Goal: Information Seeking & Learning: Learn about a topic

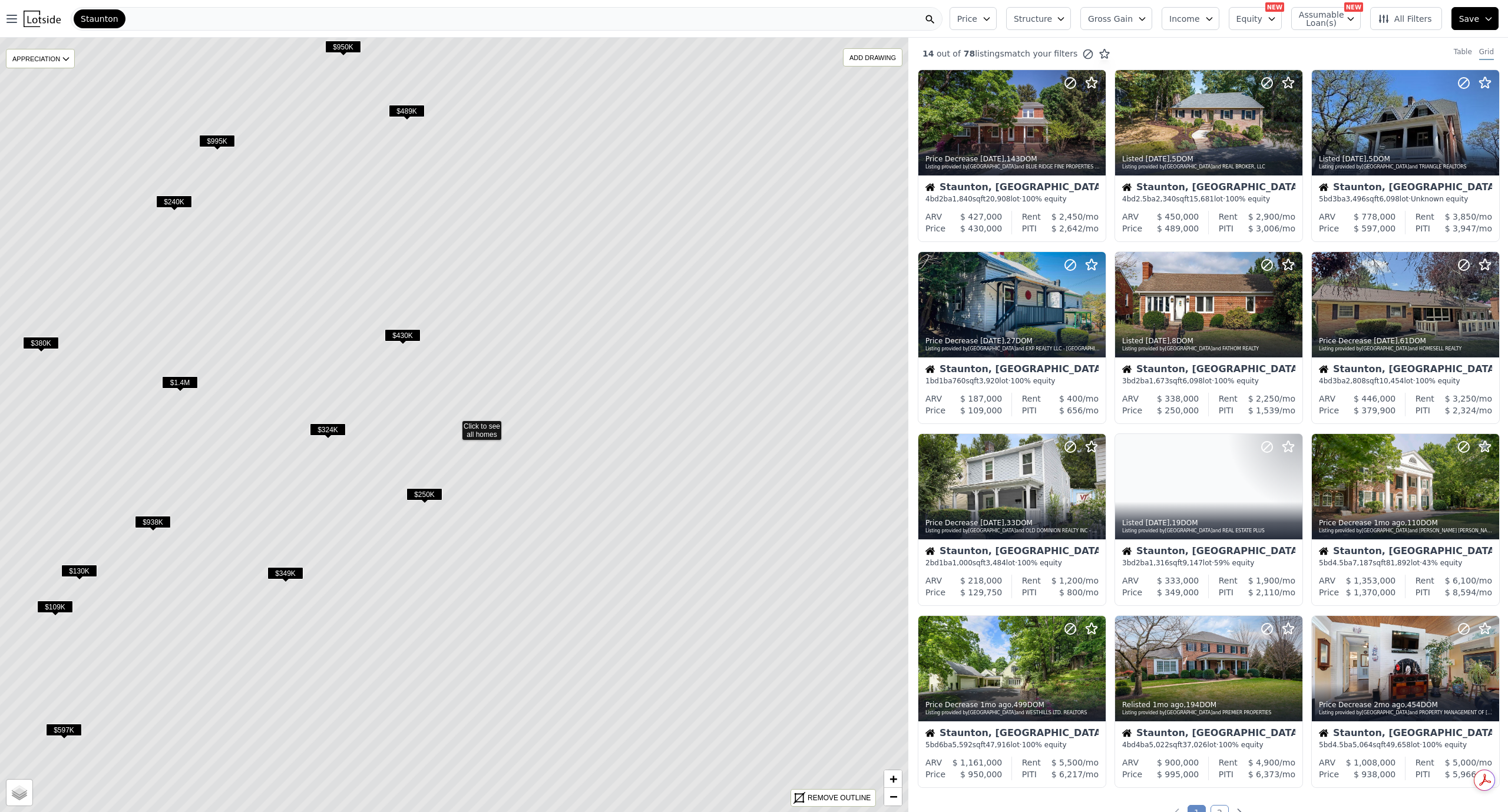
click at [402, 330] on span "$430K" at bounding box center [403, 335] width 36 height 12
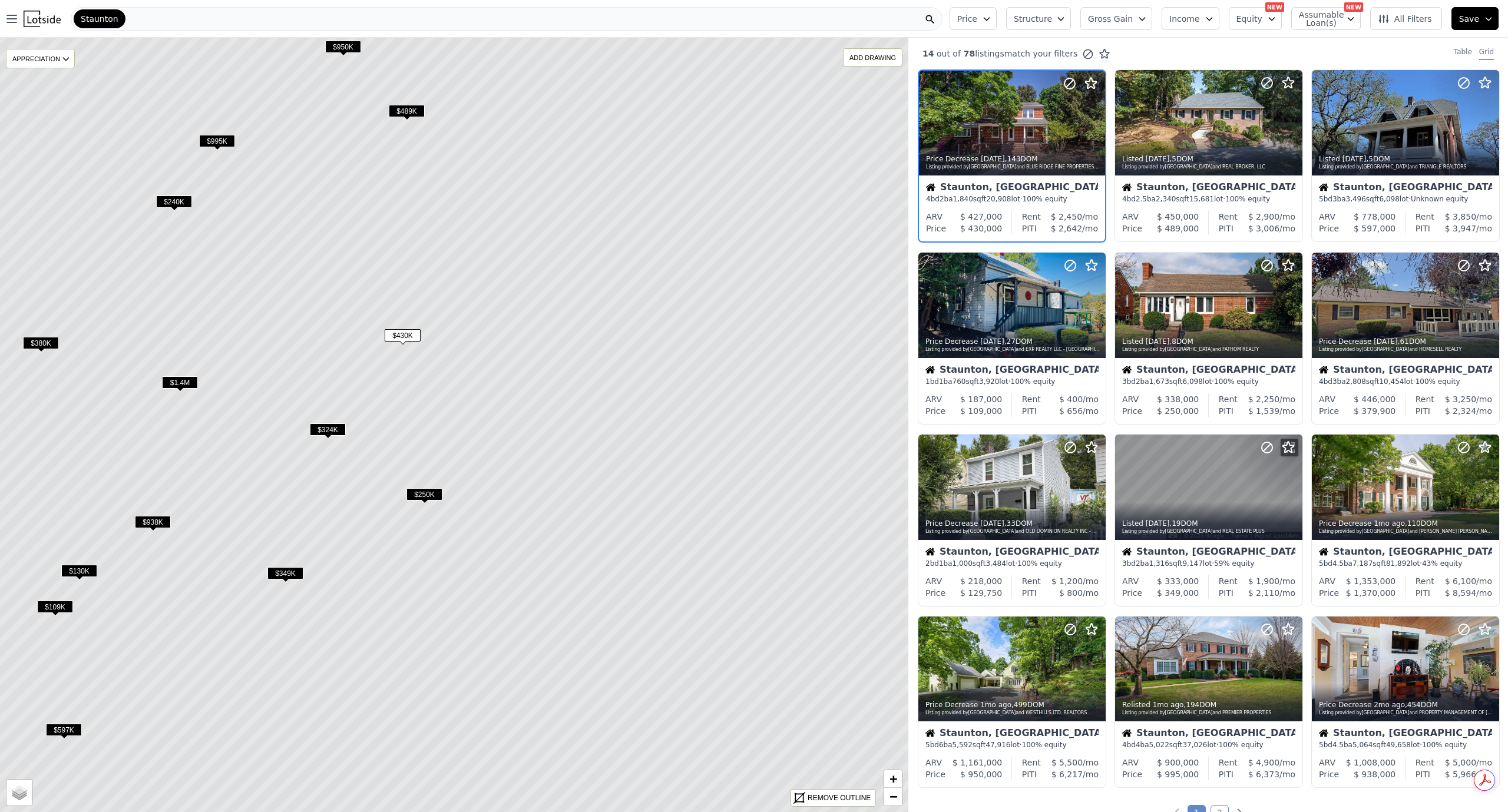
click at [975, 197] on div "4 bd 2 ba 1,840 sqft 20,908 lot · 100% equity" at bounding box center [1012, 199] width 172 height 9
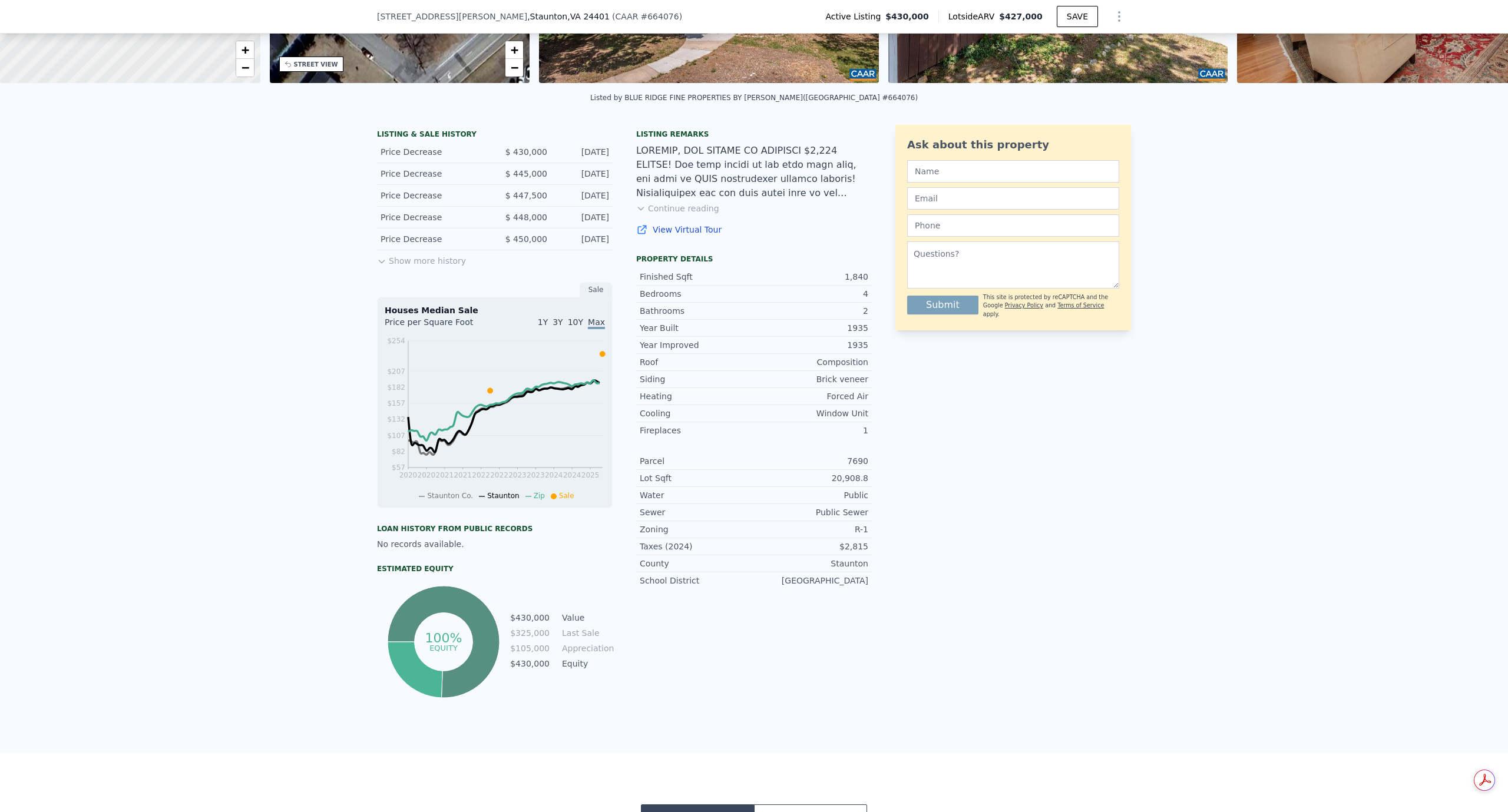
scroll to position [209, 0]
click at [414, 268] on button "Show more history" at bounding box center [421, 259] width 89 height 16
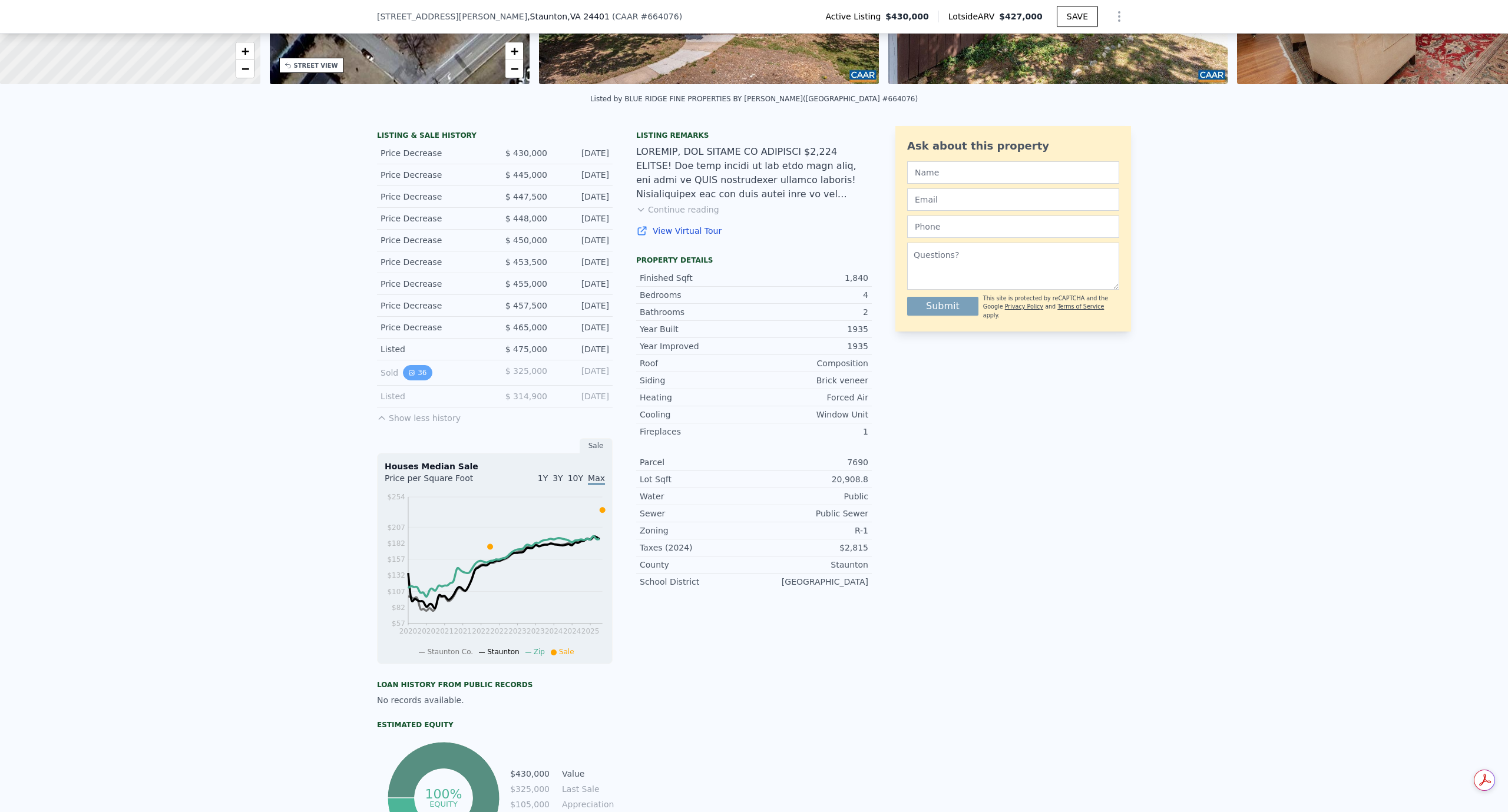
click at [408, 376] on icon "View historical data" at bounding box center [411, 372] width 7 height 7
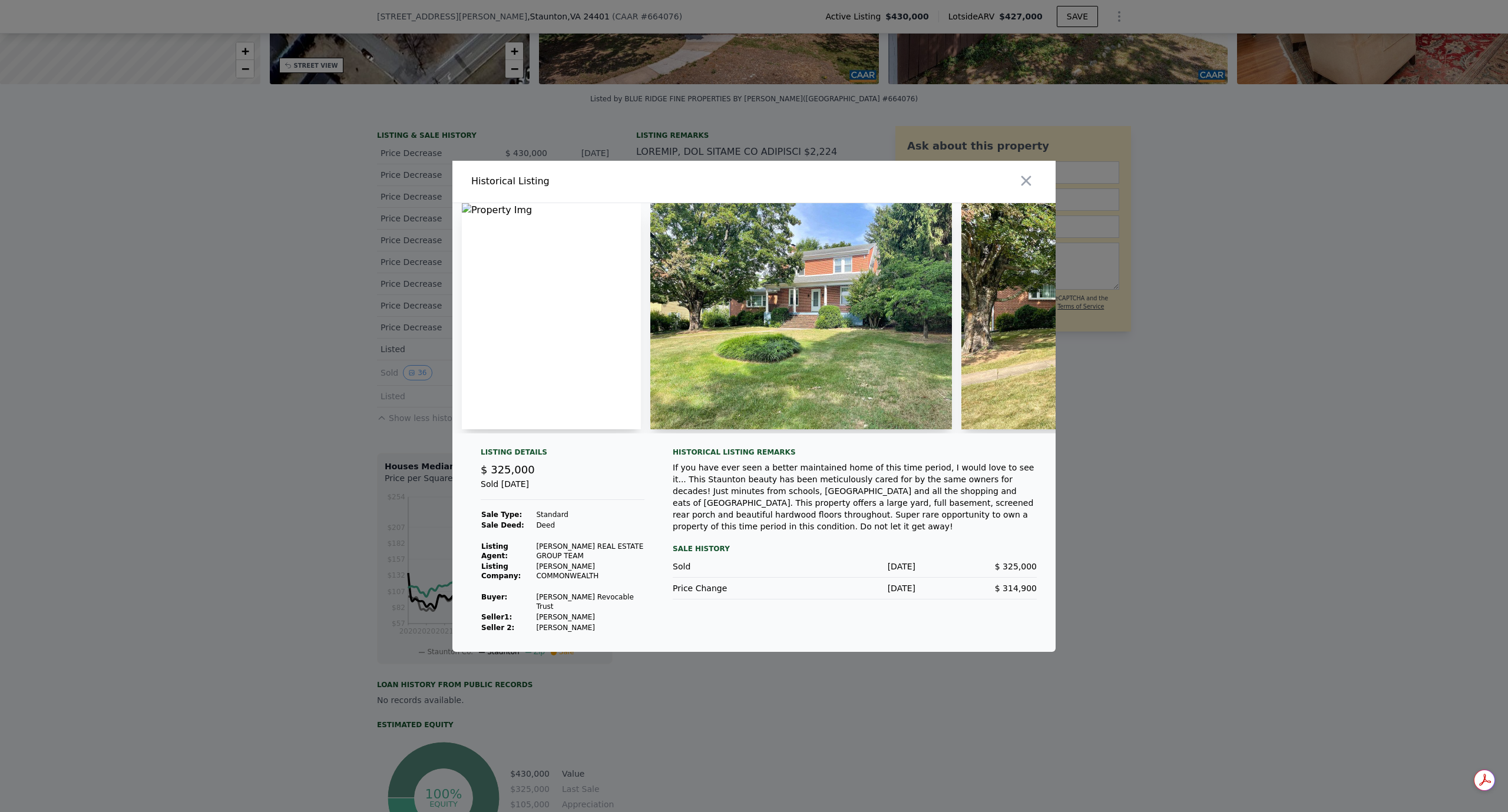
click at [775, 347] on img at bounding box center [801, 316] width 301 height 226
click at [829, 345] on img at bounding box center [801, 316] width 301 height 226
click at [843, 347] on img at bounding box center [801, 316] width 301 height 226
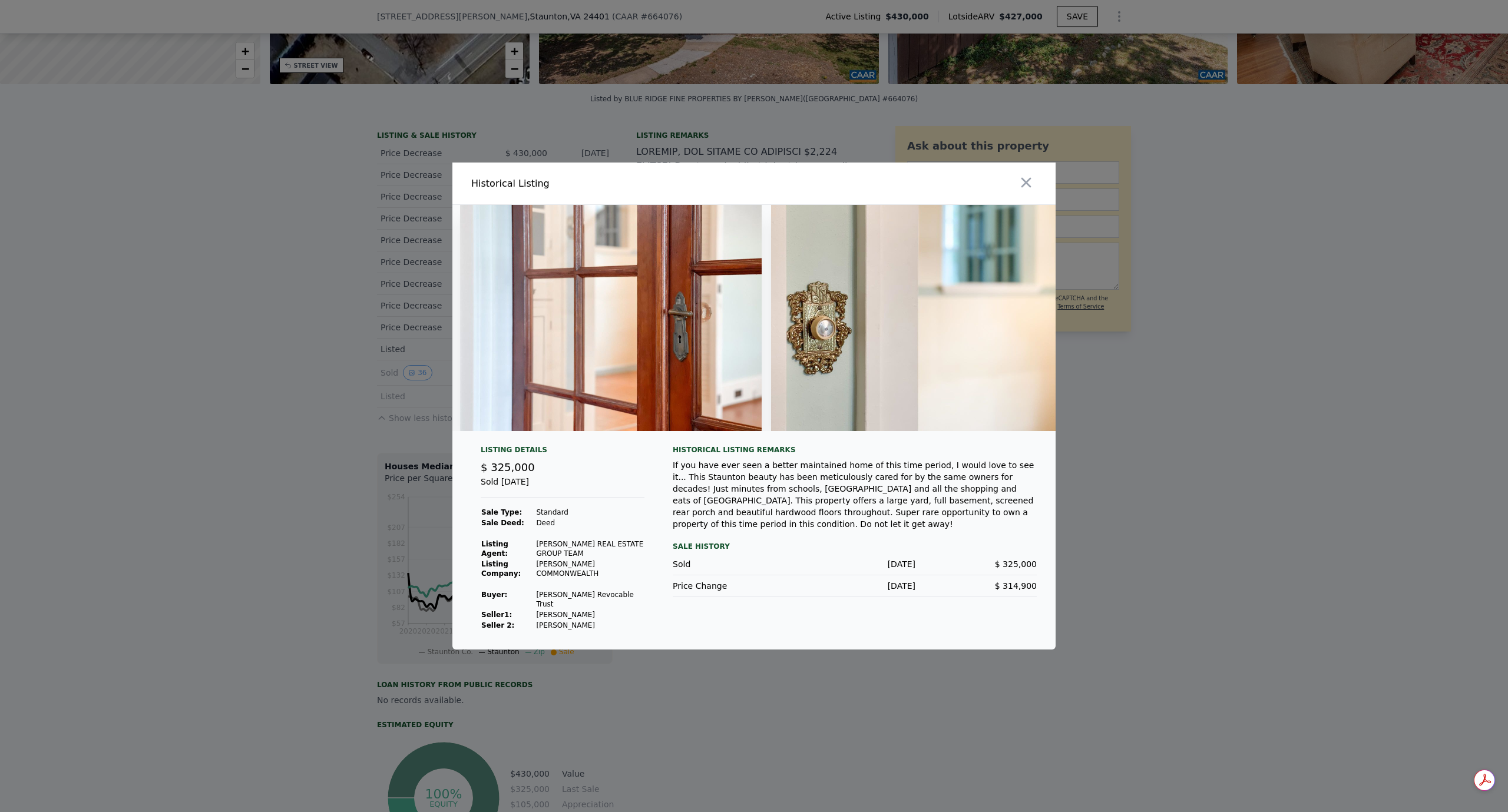
scroll to position [0, 4531]
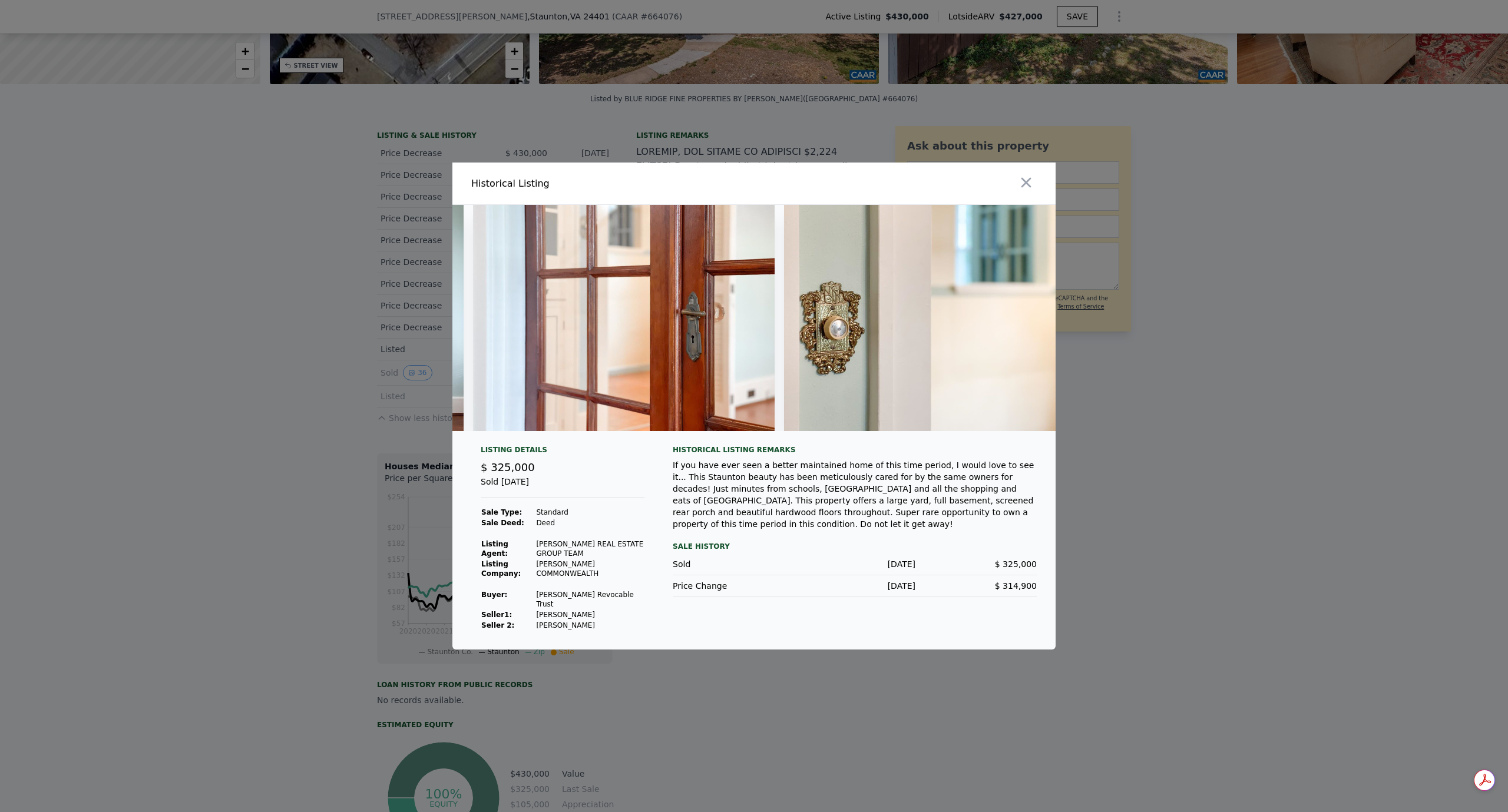
click at [672, 397] on img at bounding box center [624, 318] width 301 height 226
click at [688, 387] on img at bounding box center [624, 318] width 301 height 226
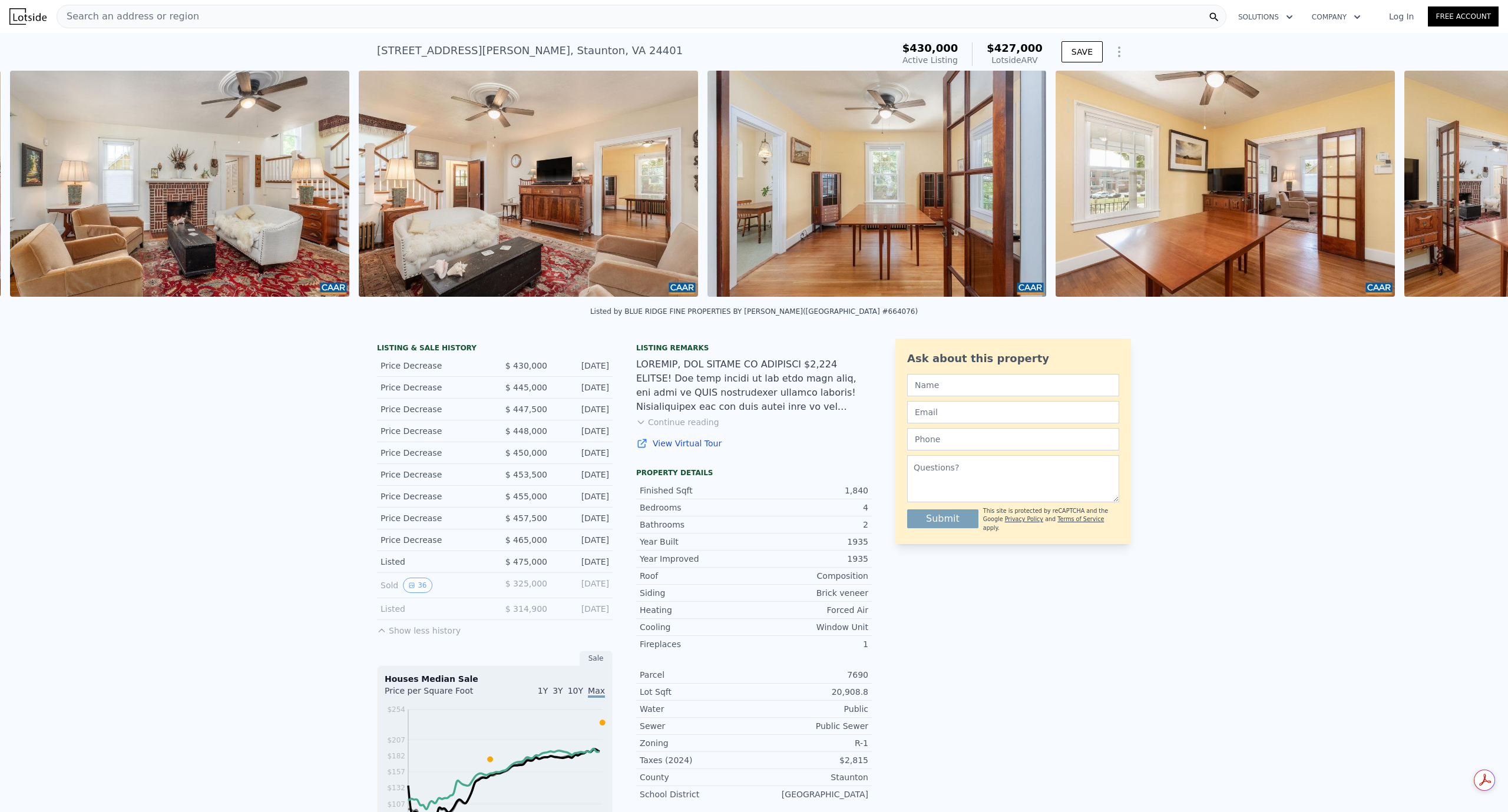
scroll to position [0, 1585]
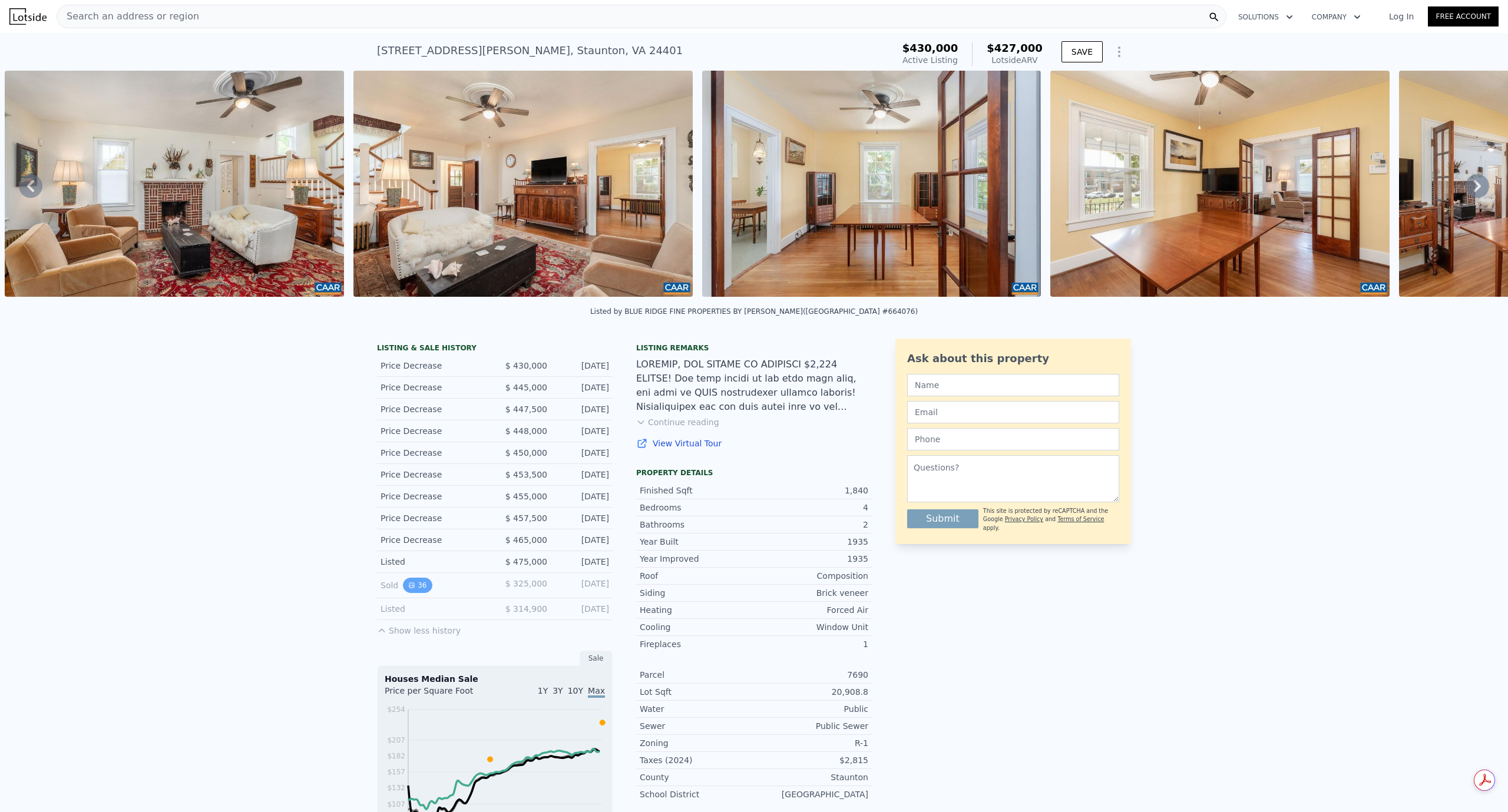
click at [417, 593] on button "36" at bounding box center [417, 586] width 29 height 15
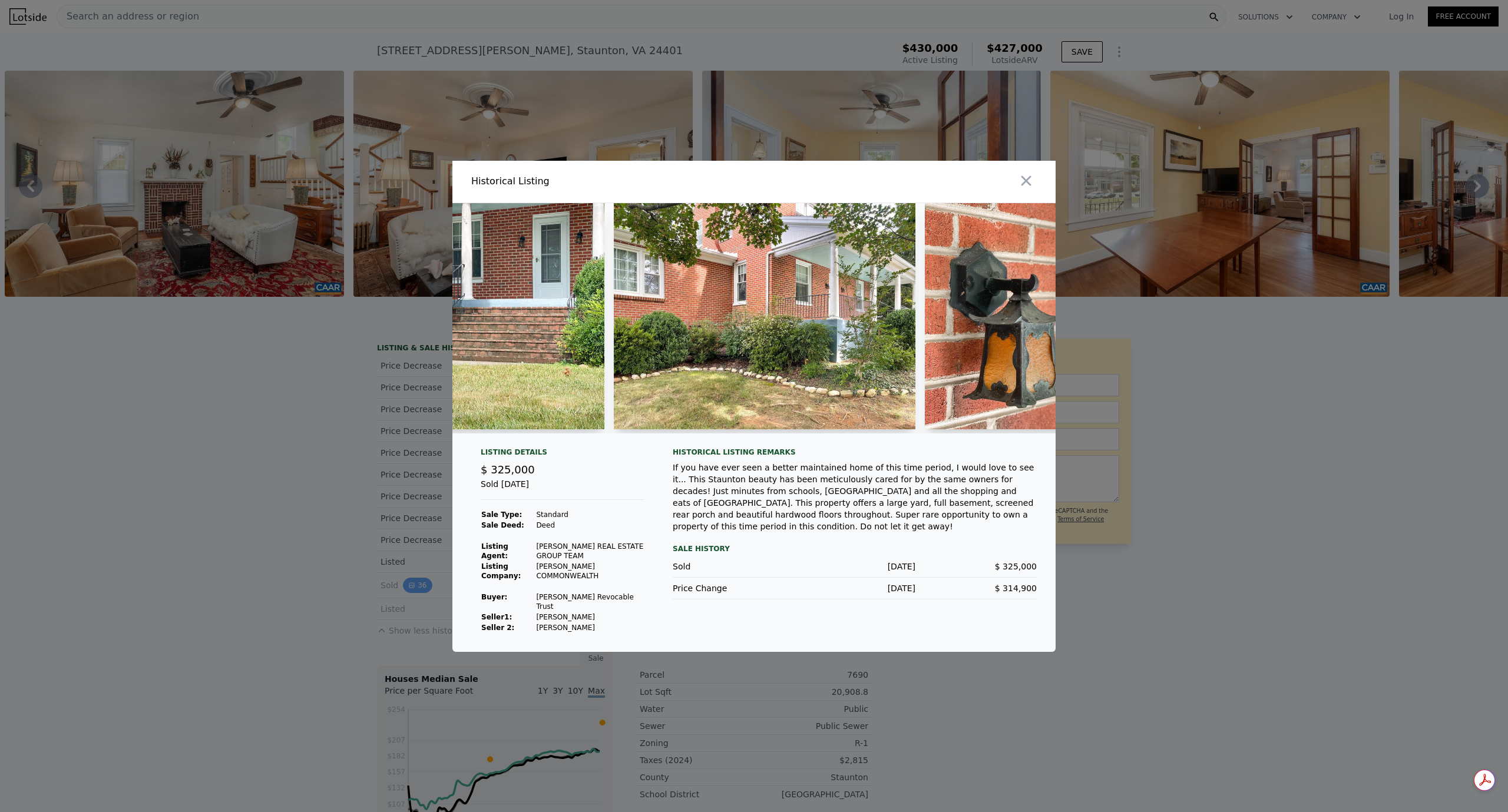
scroll to position [0, 1284]
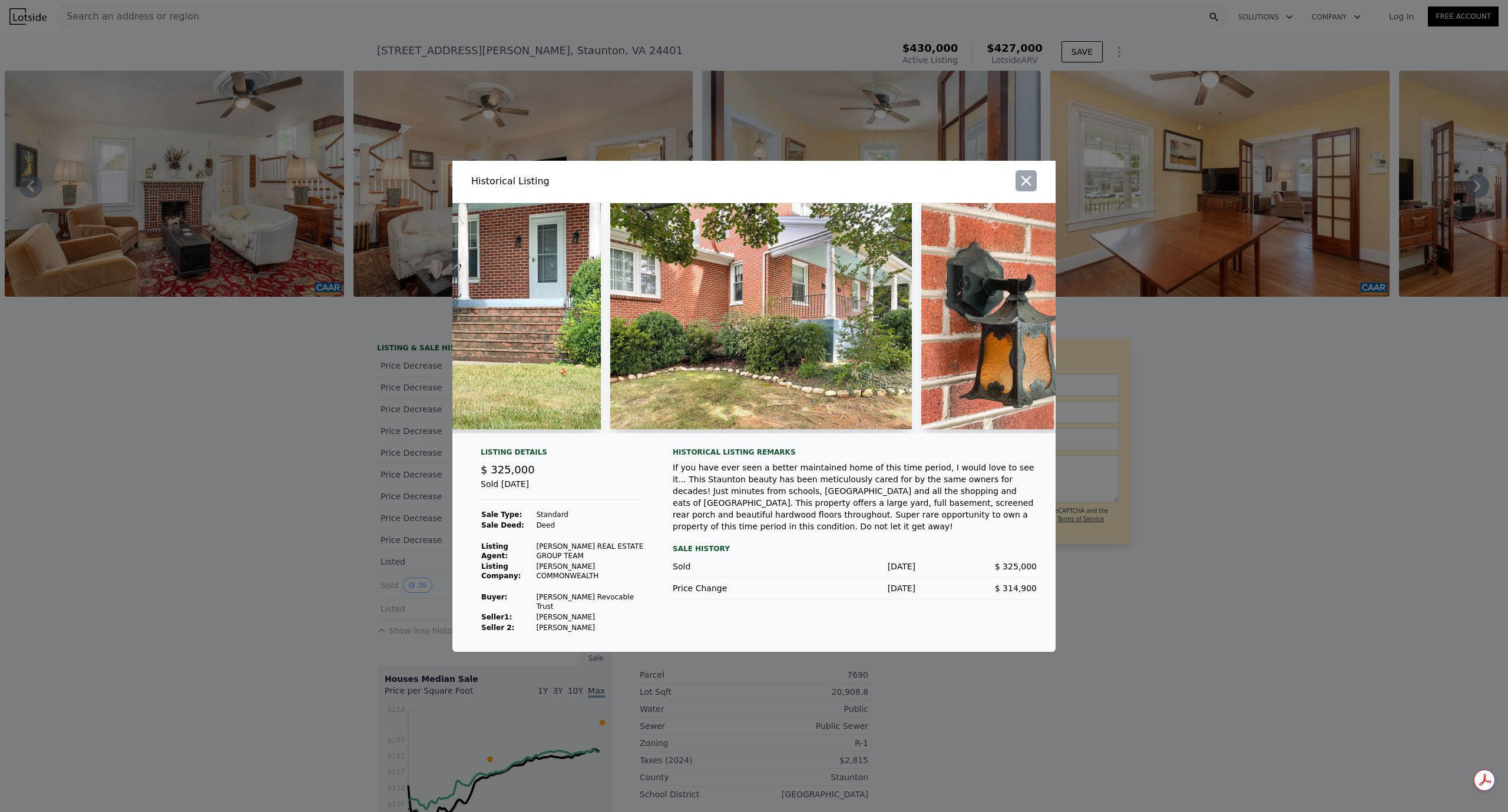
click at [1033, 186] on icon "button" at bounding box center [1026, 180] width 16 height 16
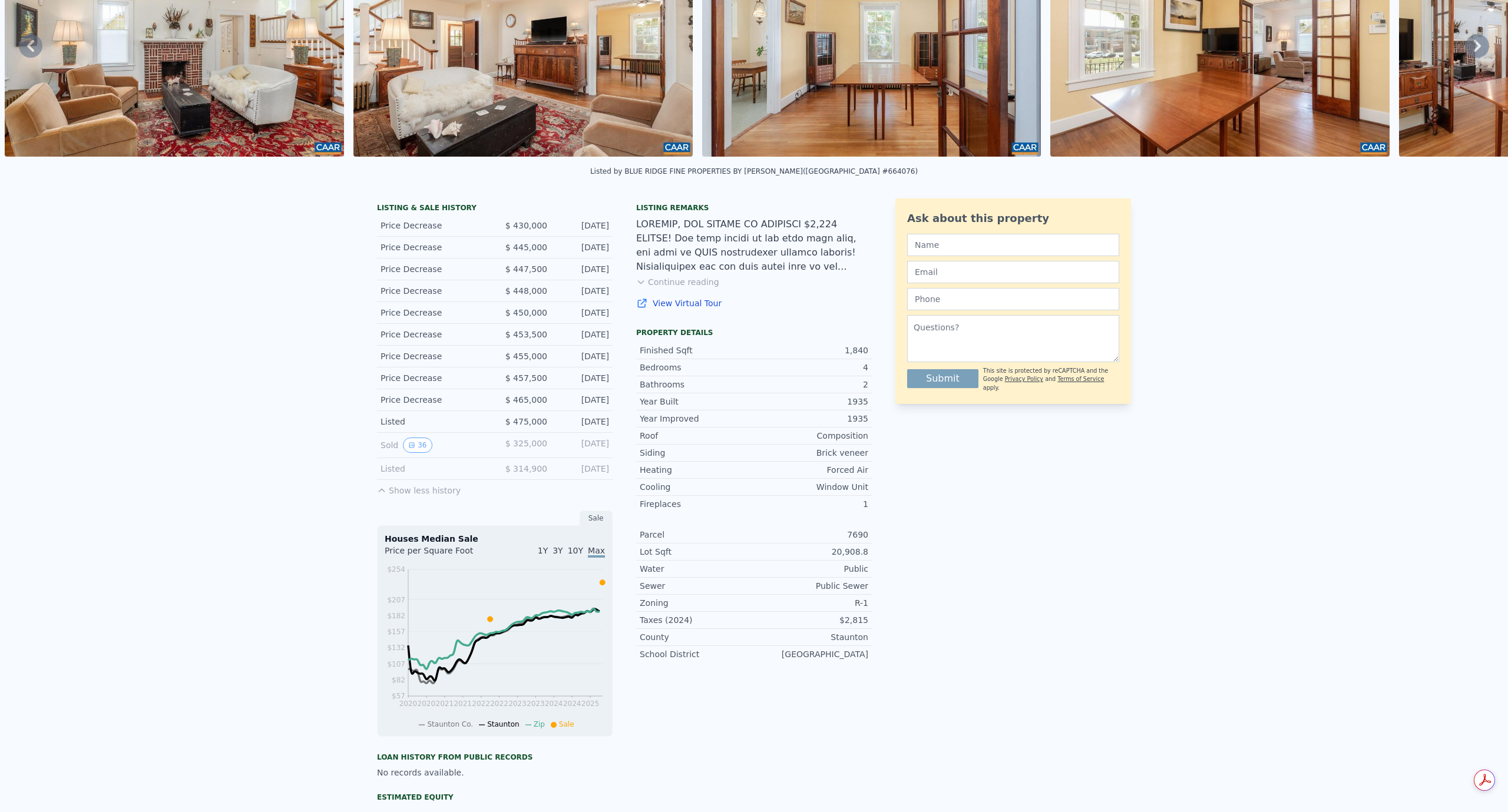
scroll to position [0, 0]
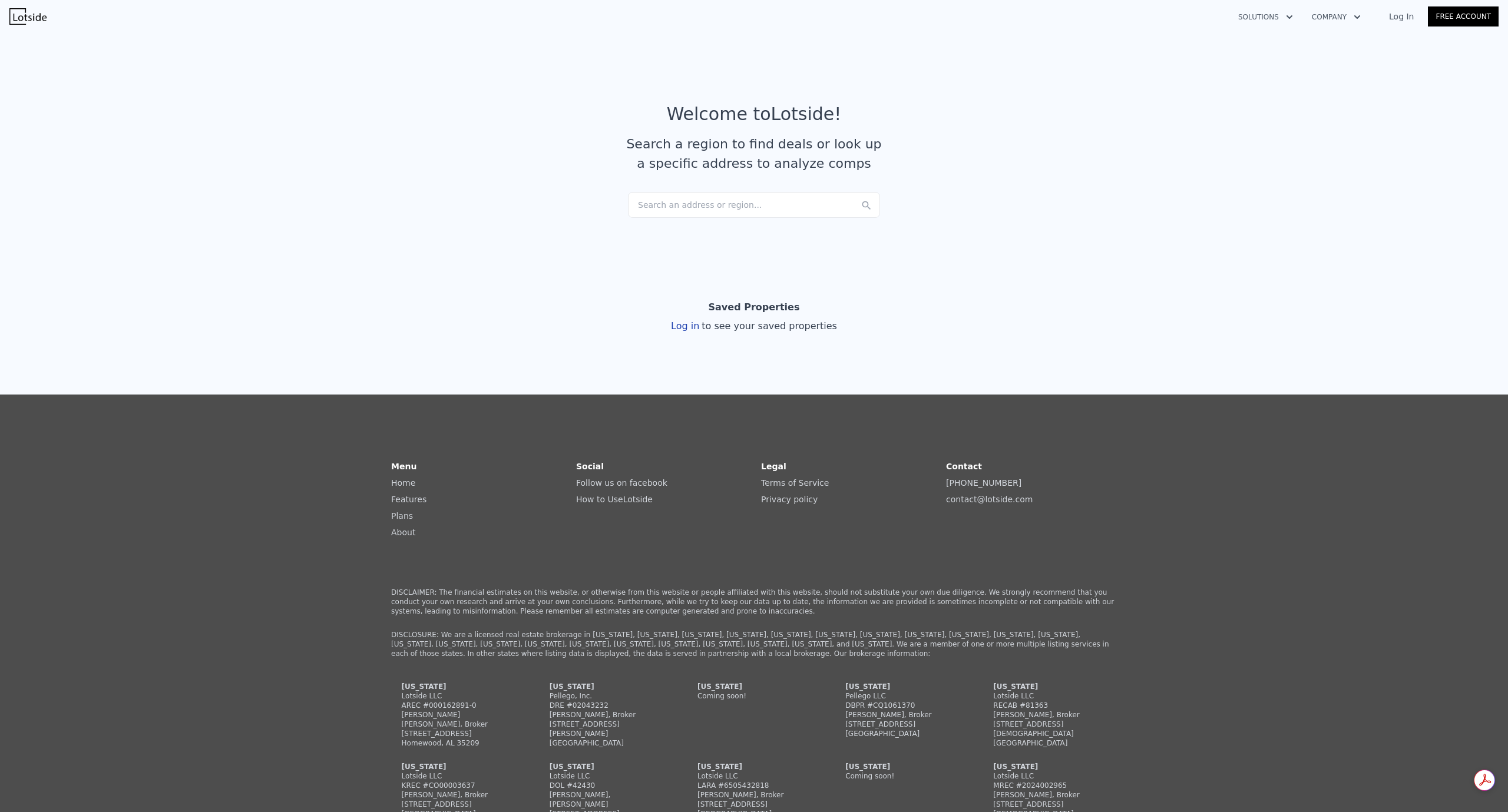
click at [686, 197] on div "Search an address or region..." at bounding box center [754, 205] width 252 height 26
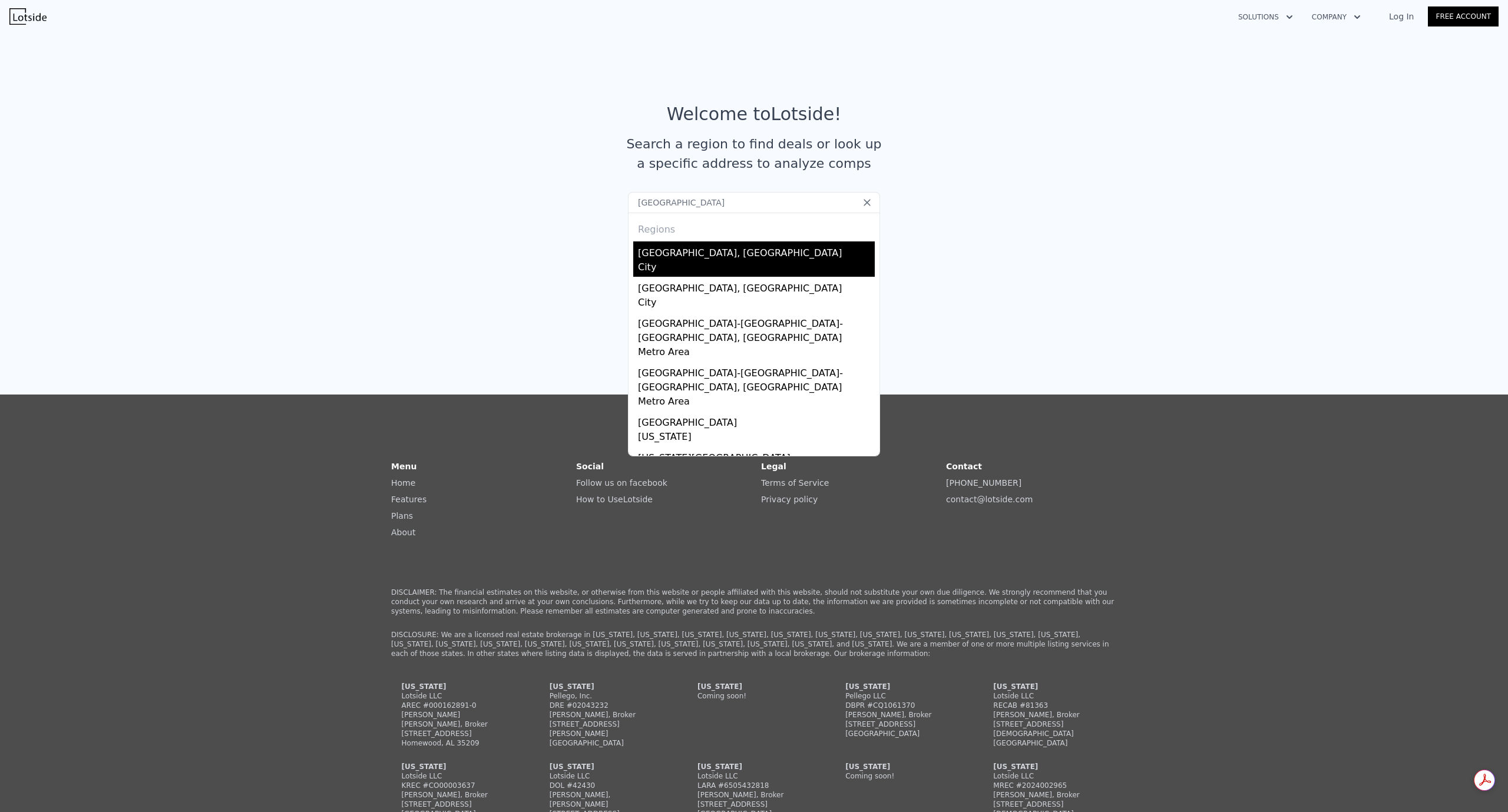
type input "vero beach"
click at [701, 263] on div "City" at bounding box center [756, 268] width 237 height 16
